Goal: Navigation & Orientation: Find specific page/section

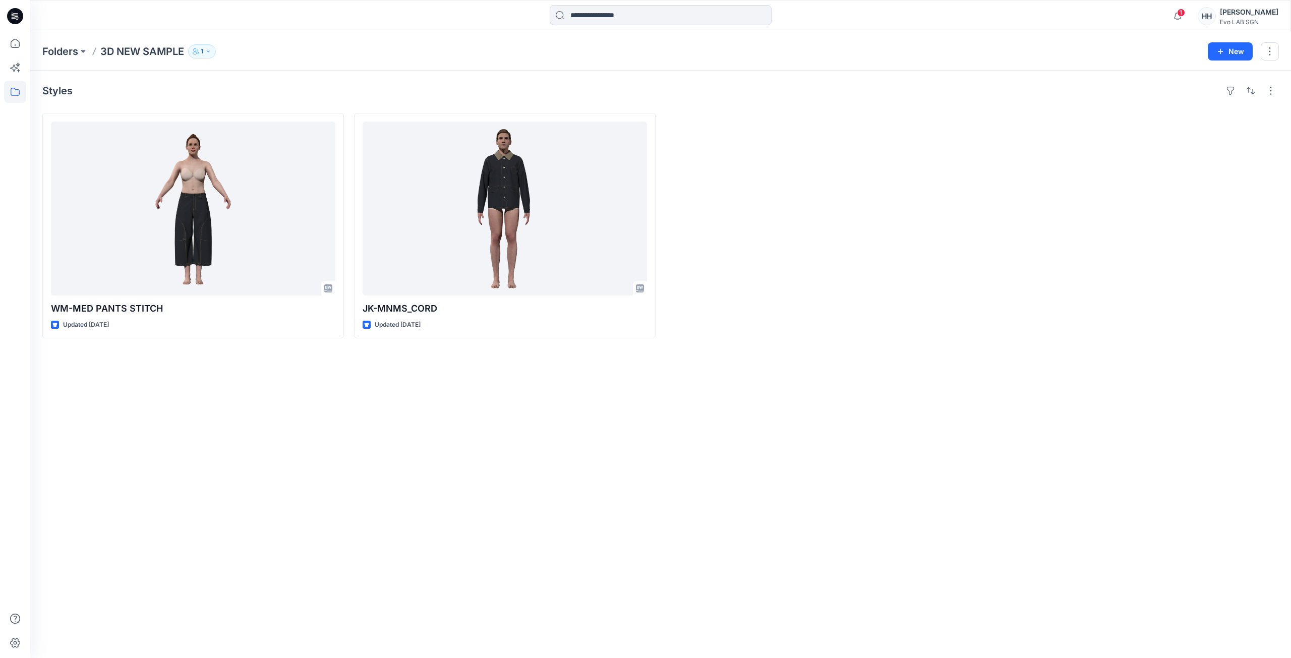
click at [933, 165] on div at bounding box center [815, 225] width 301 height 225
click at [63, 51] on p "Folders" at bounding box center [60, 51] width 36 height 14
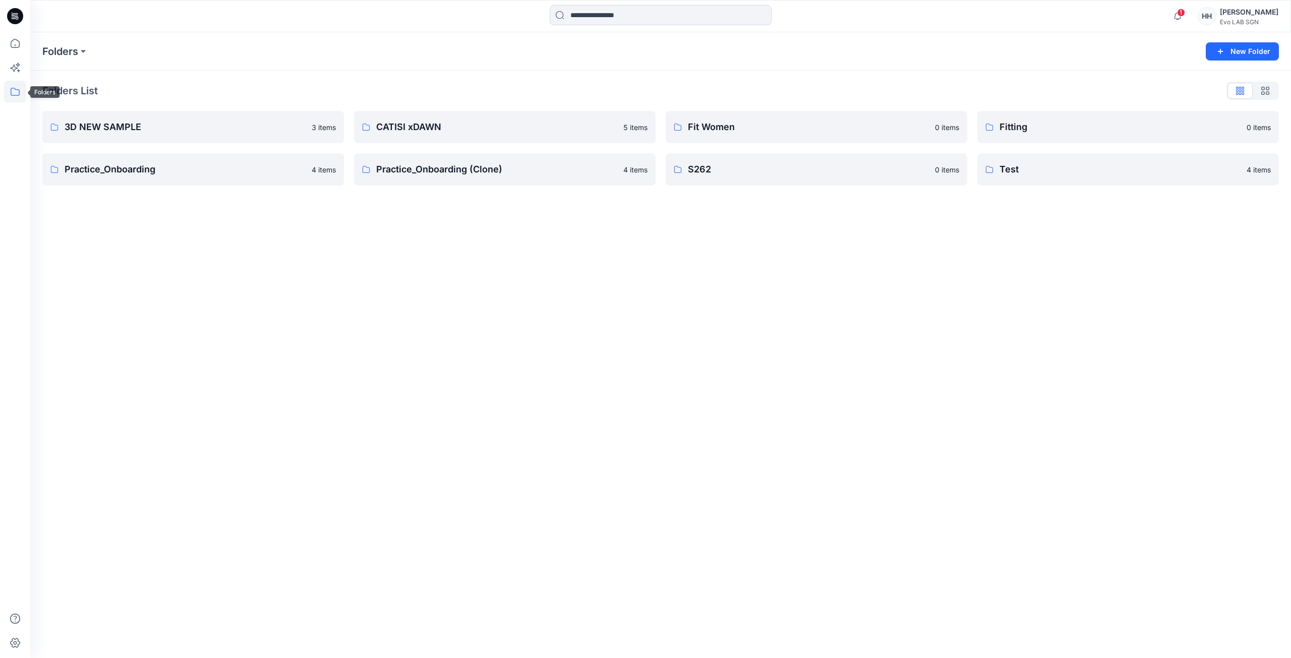
click at [18, 92] on icon at bounding box center [15, 92] width 22 height 22
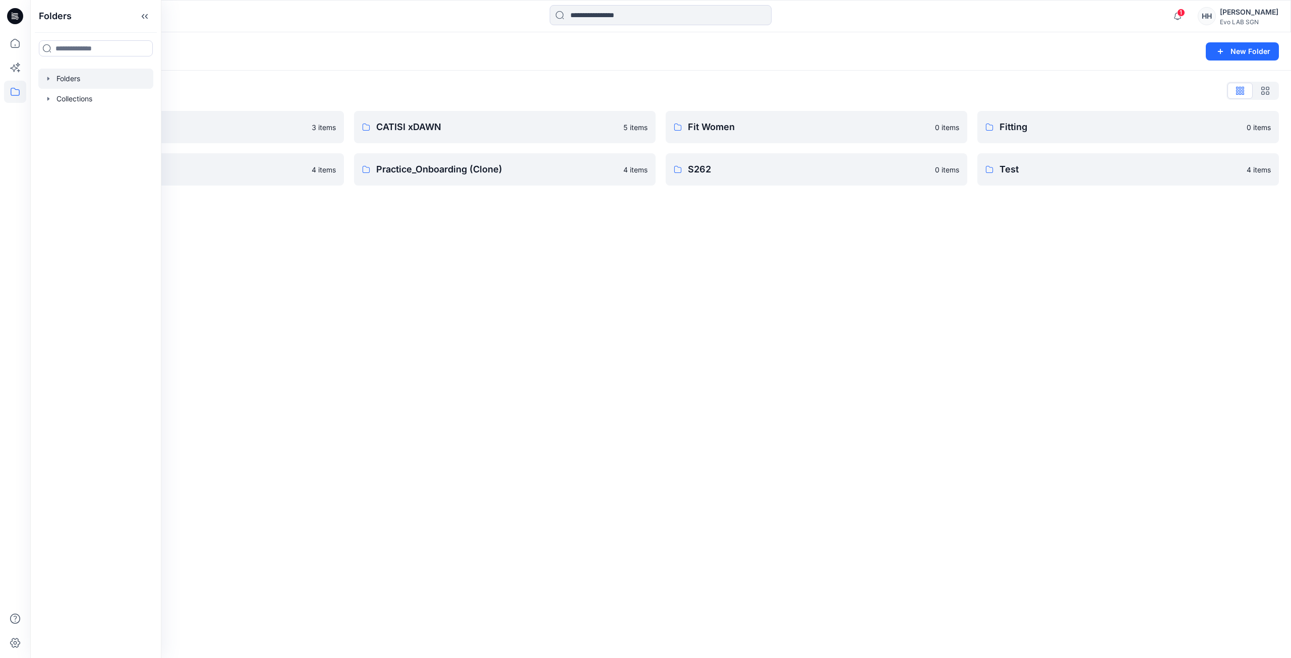
click at [67, 78] on div at bounding box center [95, 79] width 115 height 20
drag, startPoint x: 647, startPoint y: 344, endPoint x: 772, endPoint y: 279, distance: 140.9
click at [647, 344] on div "Folders New Folder Folders List 3D NEW SAMPLE 3 items Practice_Onboarding 4 ite…" at bounding box center [660, 345] width 1260 height 626
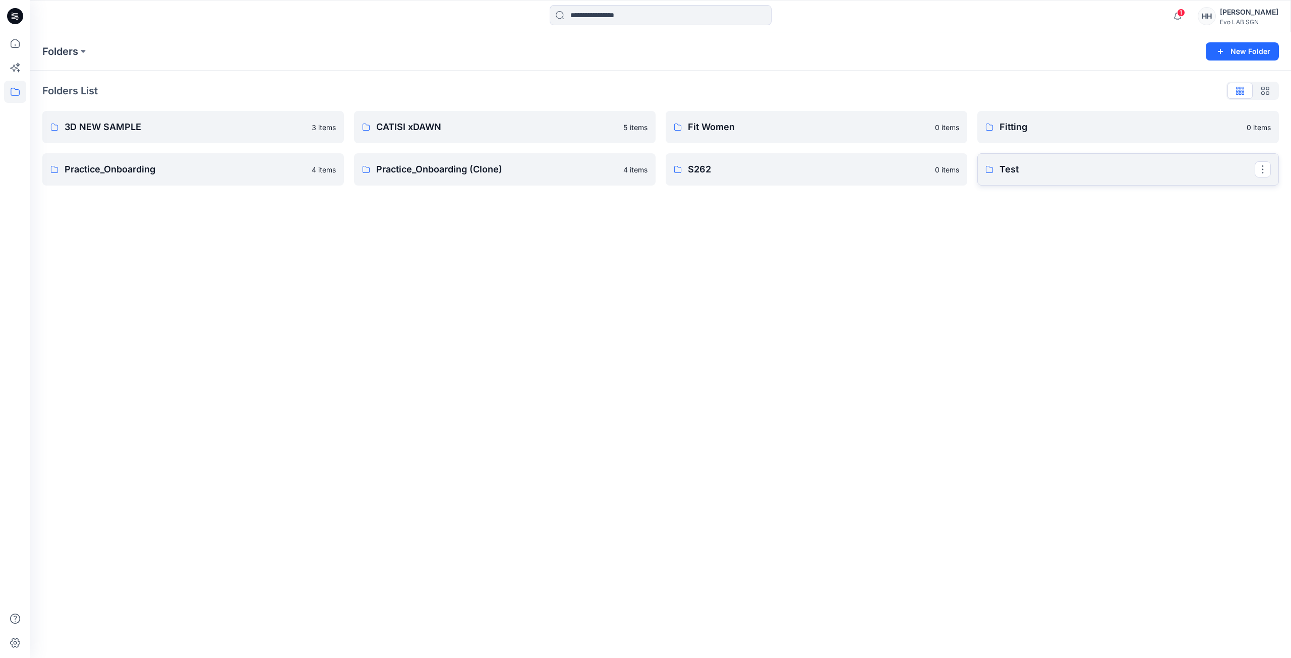
click at [1046, 174] on p "Test" at bounding box center [1126, 169] width 255 height 14
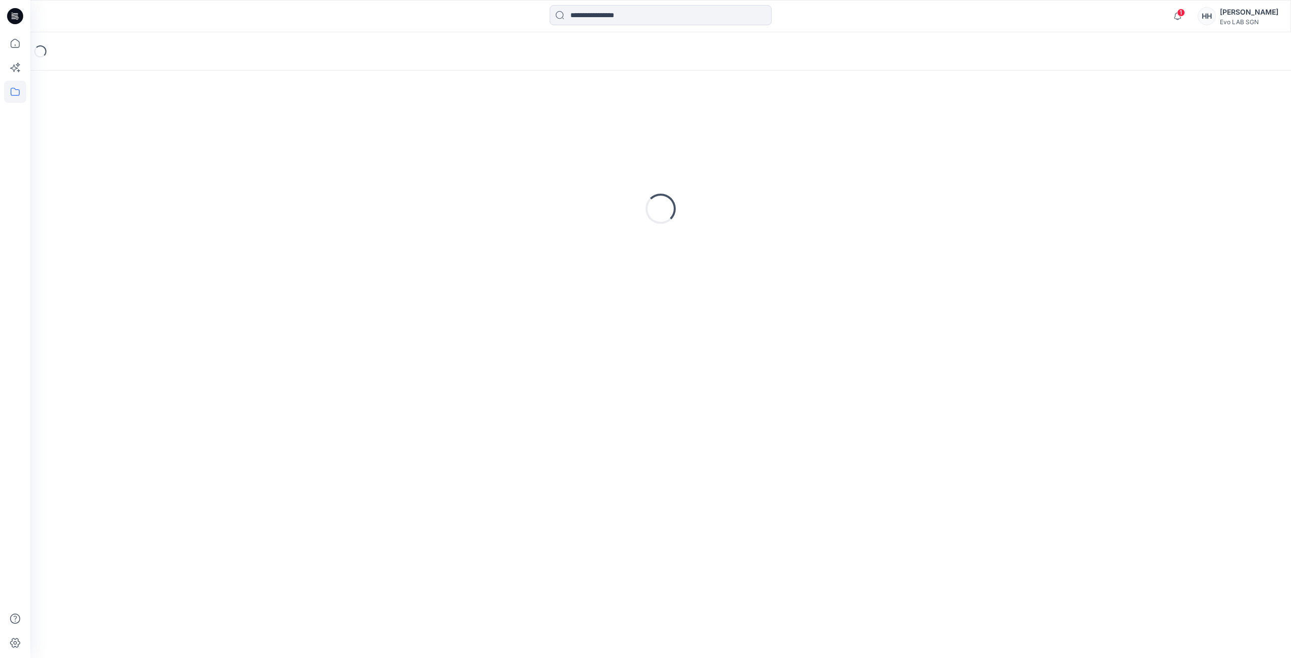
click at [1046, 174] on div "Loading..." at bounding box center [660, 209] width 1236 height 252
